Goal: Find contact information: Find contact information

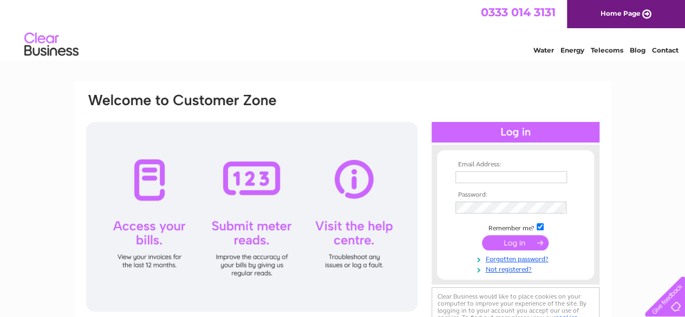
type input "[EMAIL_ADDRESS][DOMAIN_NAME]"
click at [513, 247] on input "submit" at bounding box center [515, 242] width 67 height 15
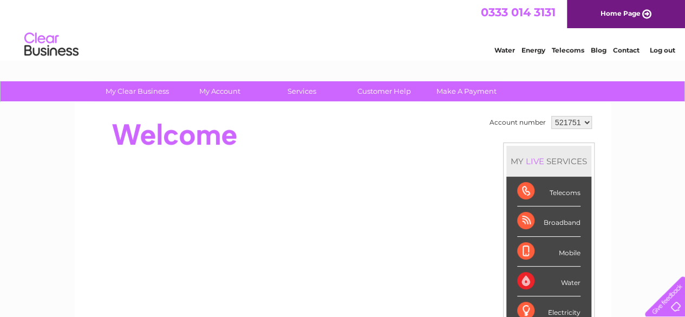
click at [629, 49] on link "Contact" at bounding box center [626, 50] width 27 height 8
click at [635, 51] on link "Contact" at bounding box center [626, 50] width 27 height 8
